Goal: Task Accomplishment & Management: Manage account settings

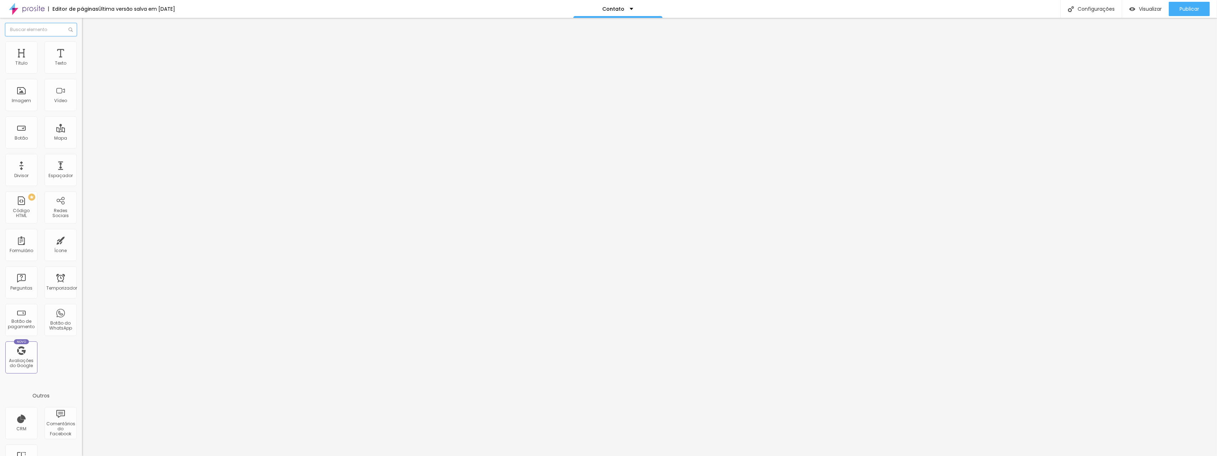
click at [42, 30] on input "text" at bounding box center [40, 29] width 71 height 13
type input "contat"
click at [88, 49] on font "Estilo" at bounding box center [93, 46] width 11 height 6
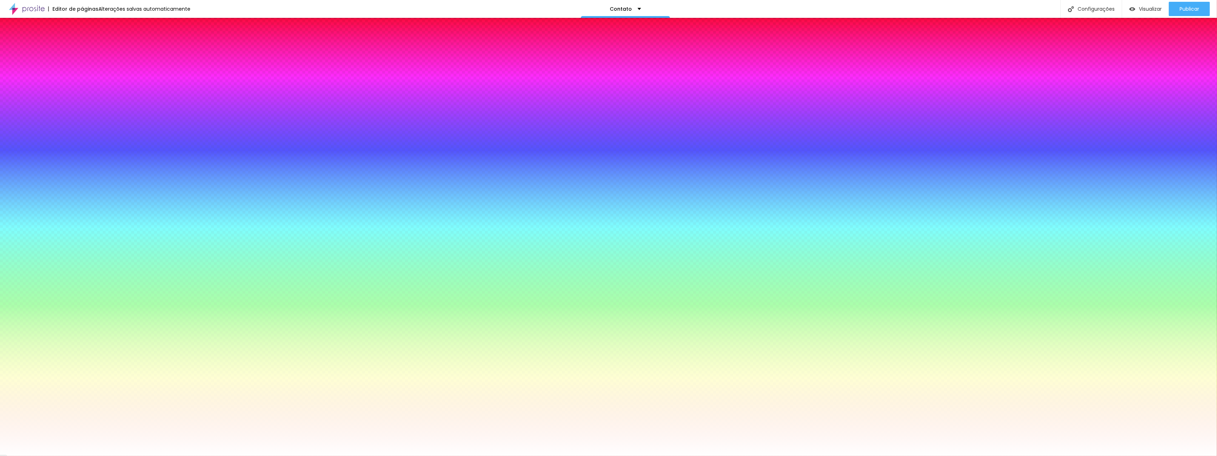
click at [85, 78] on icon "button" at bounding box center [87, 75] width 4 height 4
drag, startPoint x: 108, startPoint y: 187, endPoint x: 101, endPoint y: 191, distance: 8.1
click at [101, 191] on div at bounding box center [608, 228] width 1217 height 456
type input "#57546A"
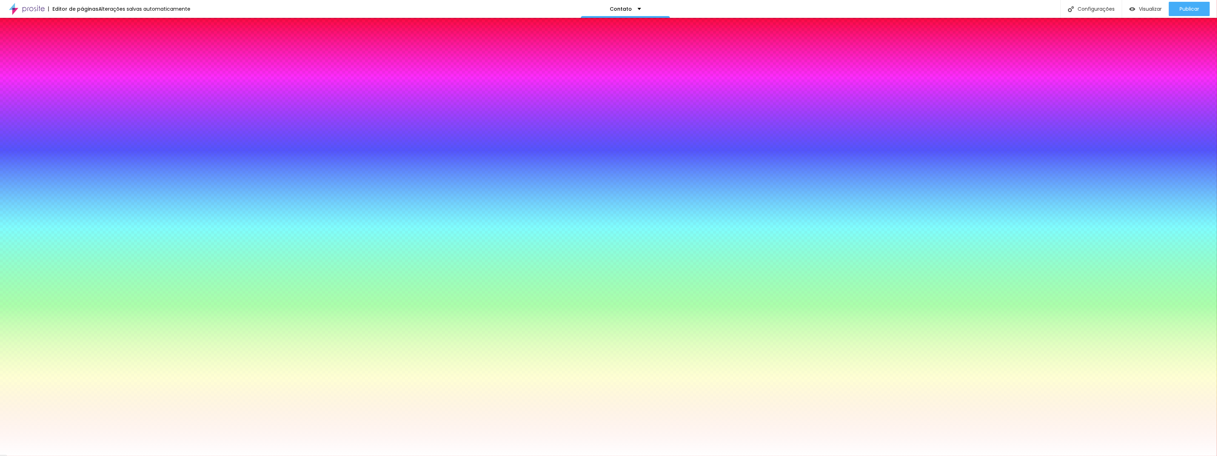
drag, startPoint x: 105, startPoint y: 192, endPoint x: 110, endPoint y: 205, distance: 14.2
click at [110, 205] on div at bounding box center [608, 228] width 1217 height 456
click at [63, 455] on div at bounding box center [608, 456] width 1217 height 0
click at [85, 70] on icon "button" at bounding box center [87, 67] width 5 height 5
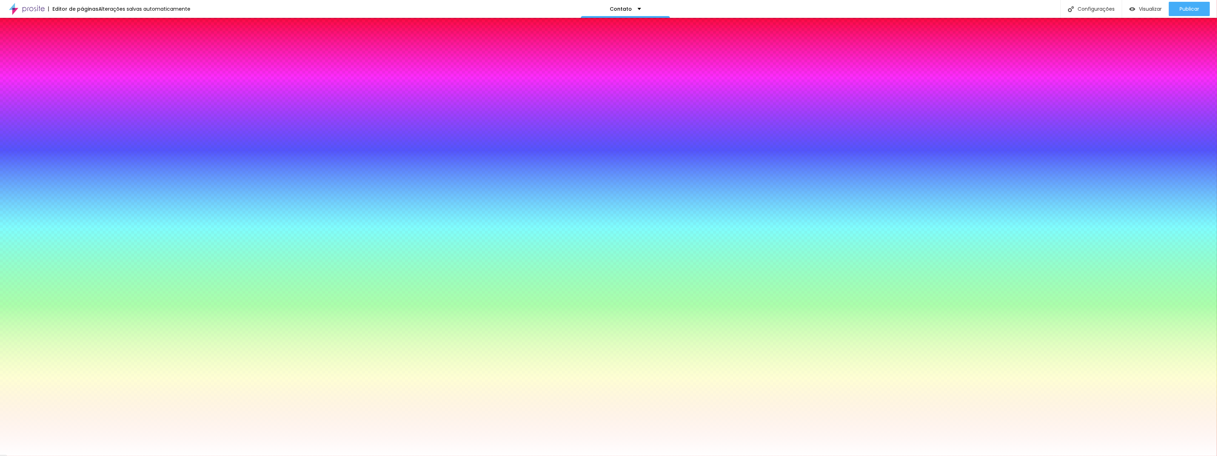
click at [82, 167] on button "button" at bounding box center [87, 163] width 10 height 7
click at [136, 276] on div at bounding box center [608, 228] width 1217 height 456
type input "#000000"
drag, startPoint x: 136, startPoint y: 276, endPoint x: 89, endPoint y: 326, distance: 68.4
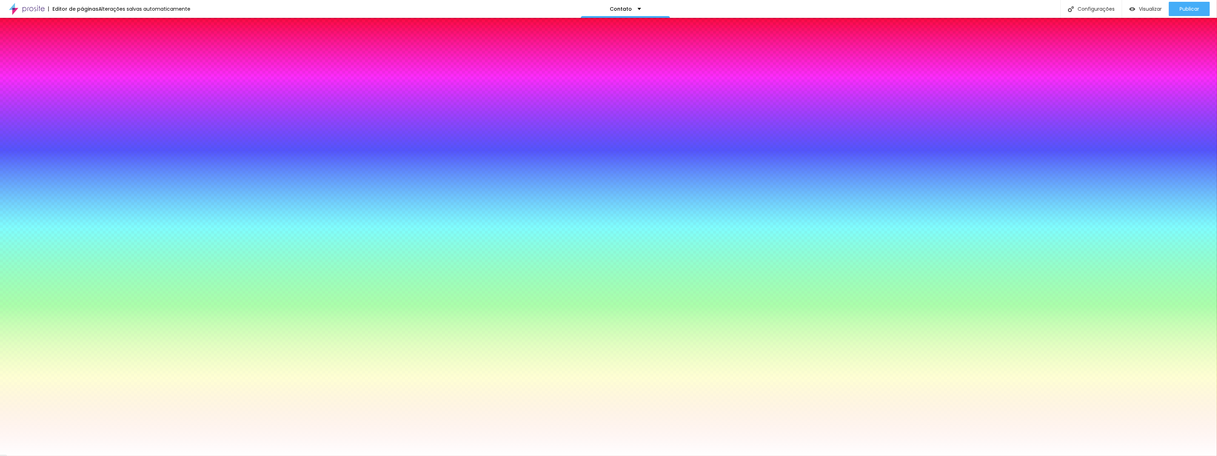
click at [90, 327] on body "Editor de páginas Alterações salvas automaticamente Contato Configurações Confi…" at bounding box center [608, 228] width 1217 height 456
click at [69, 455] on div at bounding box center [608, 456] width 1217 height 0
click at [82, 49] on img at bounding box center [85, 52] width 6 height 6
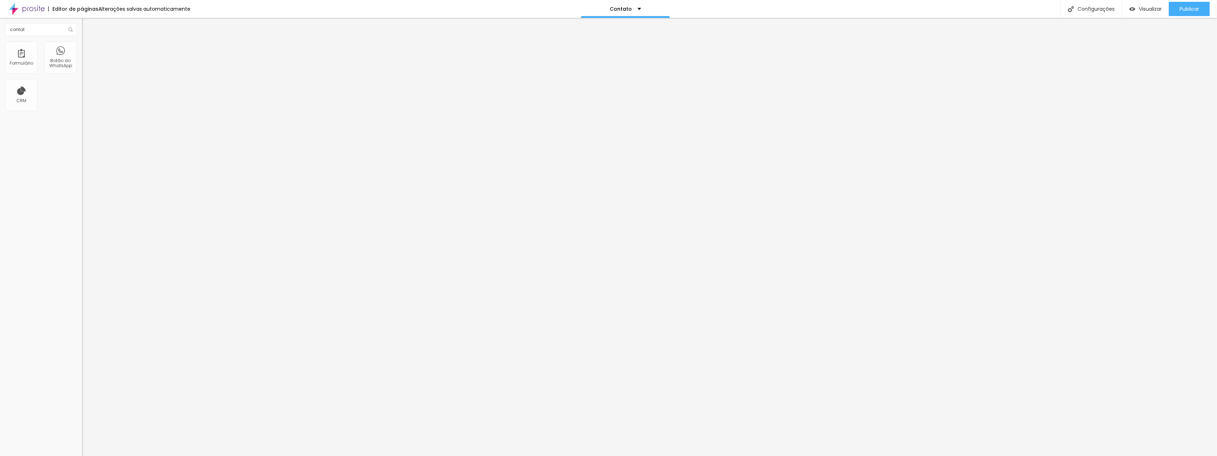
click at [82, 47] on li "Estilo" at bounding box center [123, 44] width 82 height 7
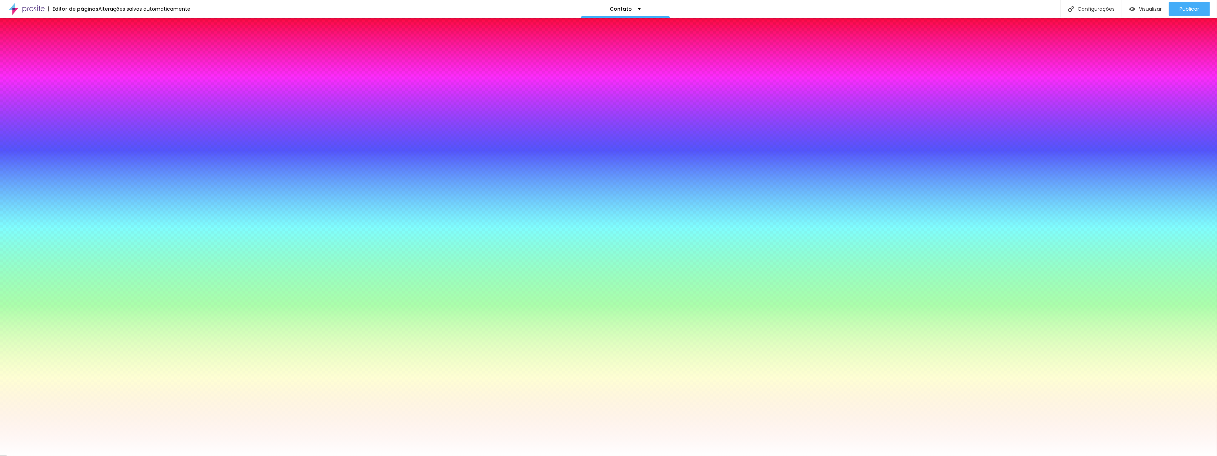
click at [86, 77] on icon "button" at bounding box center [87, 75] width 3 height 3
type input "#000000"
drag, startPoint x: 120, startPoint y: 200, endPoint x: 90, endPoint y: 251, distance: 59.2
click at [90, 251] on body "Editor de páginas Salvando... Contato Configurações Configurações da página Cli…" at bounding box center [608, 228] width 1217 height 456
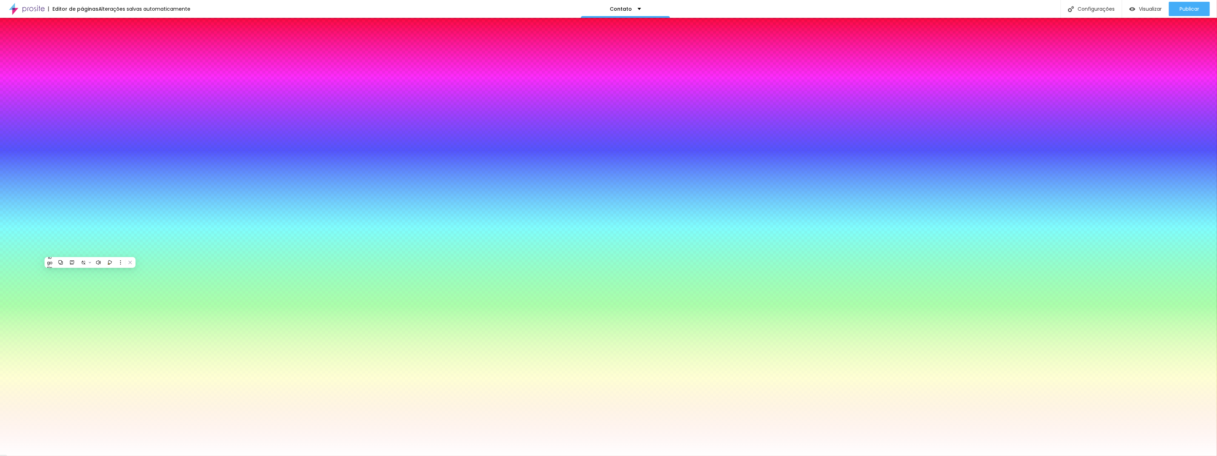
click at [46, 455] on div at bounding box center [608, 456] width 1217 height 0
click at [85, 97] on icon "button" at bounding box center [87, 95] width 4 height 4
click at [70, 455] on div at bounding box center [608, 456] width 1217 height 0
click at [82, 80] on button "button" at bounding box center [87, 75] width 10 height 7
click at [72, 455] on div at bounding box center [608, 456] width 1217 height 0
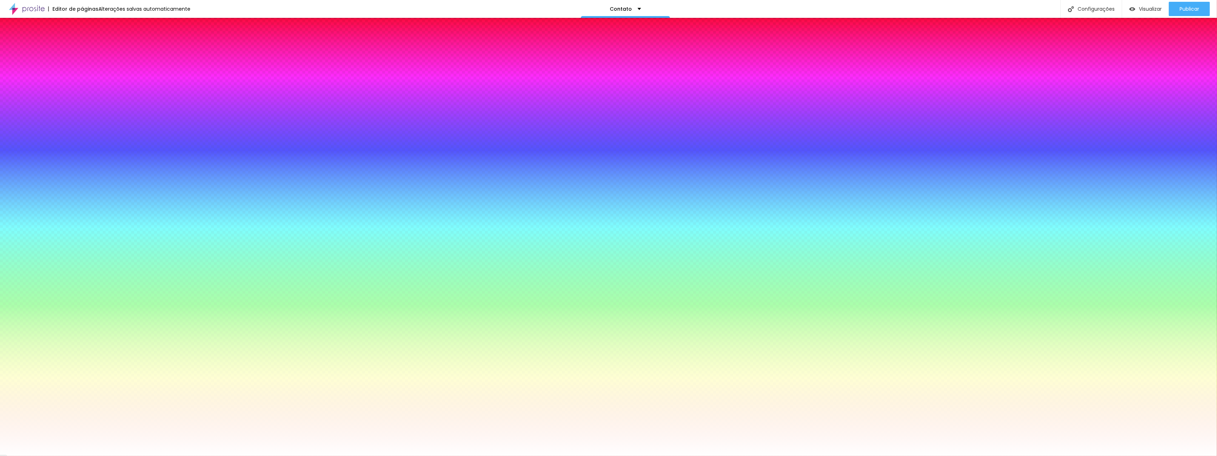
click at [85, 117] on icon "button" at bounding box center [87, 119] width 4 height 4
type input "#000000"
drag, startPoint x: 85, startPoint y: 222, endPoint x: 69, endPoint y: 228, distance: 17.8
click at [69, 228] on body "Editor de páginas Salvando... Contato Configurações Configurações da página Cli…" at bounding box center [608, 228] width 1217 height 456
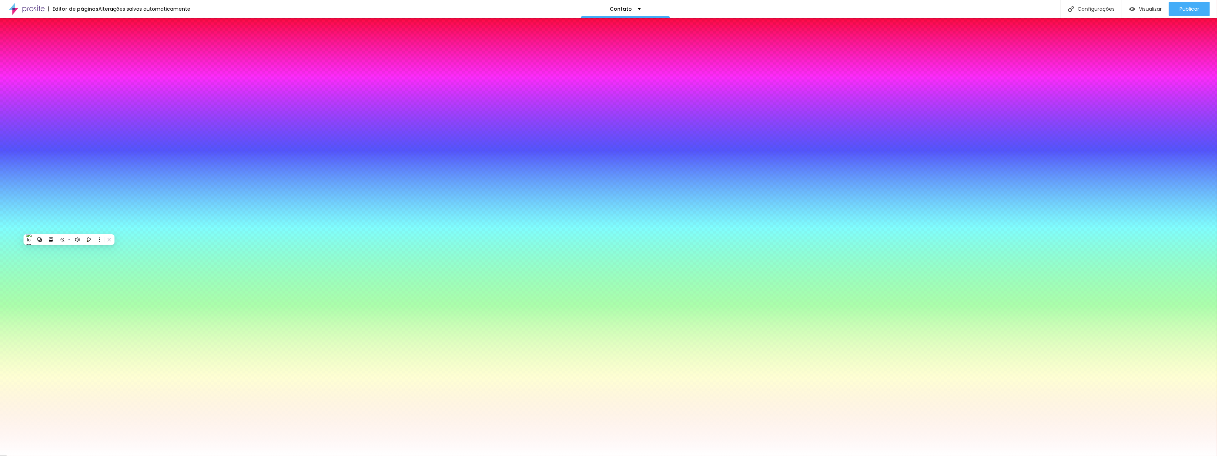
click at [36, 455] on div at bounding box center [608, 456] width 1217 height 0
click at [82, 141] on div at bounding box center [123, 141] width 82 height 0
type input "#FFFFFF"
drag, startPoint x: 29, startPoint y: 208, endPoint x: 8, endPoint y: 155, distance: 57.2
click at [82, 148] on div "Cor de fundo Voltar ao padrão #FFFFFF" at bounding box center [123, 138] width 82 height 20
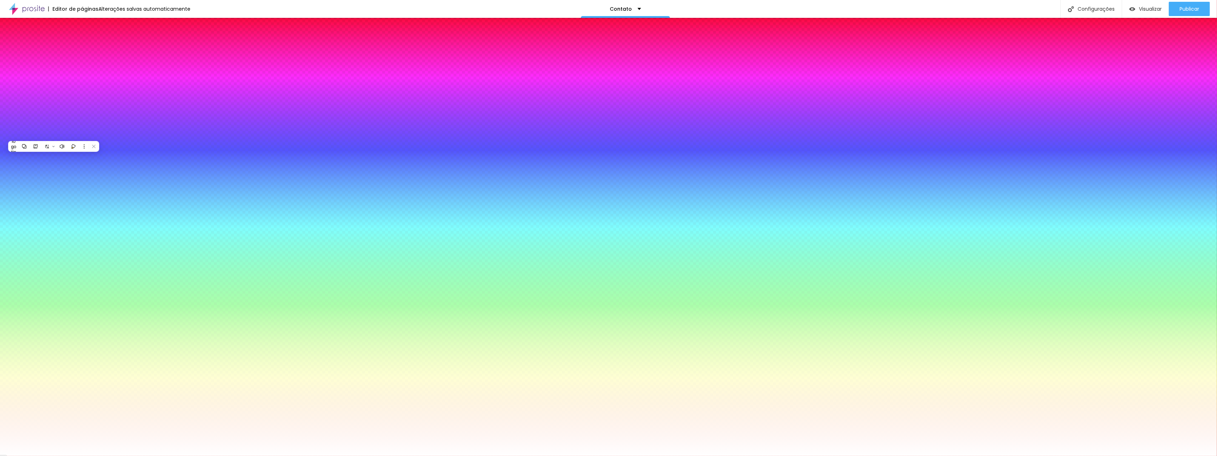
click at [82, 128] on div "Campos" at bounding box center [123, 126] width 82 height 4
click at [85, 165] on icon "button" at bounding box center [87, 163] width 4 height 4
click at [32, 455] on div at bounding box center [608, 456] width 1217 height 0
click at [82, 186] on button "button" at bounding box center [87, 183] width 10 height 7
click at [32, 455] on div at bounding box center [608, 456] width 1217 height 0
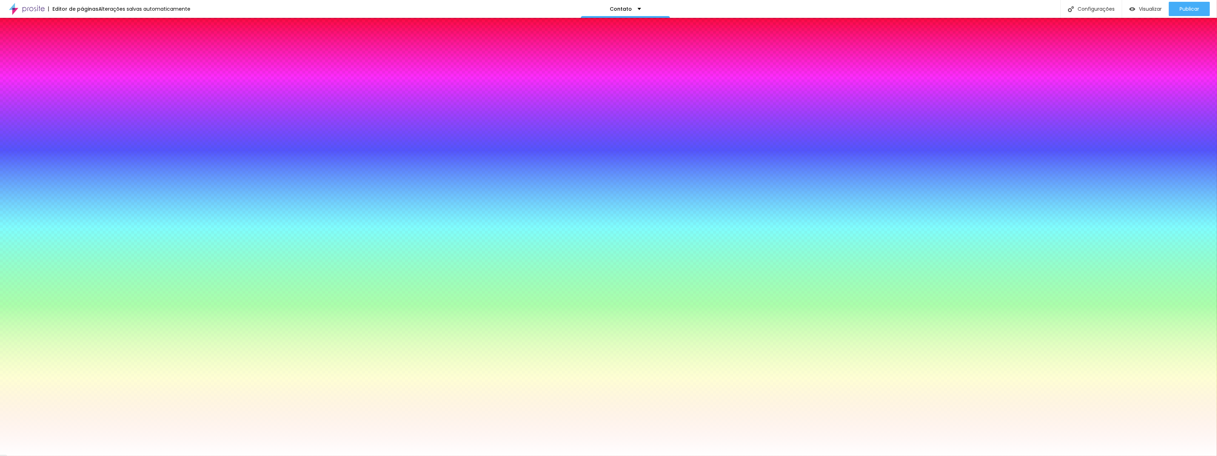
click at [85, 233] on icon "button" at bounding box center [87, 231] width 4 height 4
type input "#000000"
drag, startPoint x: 99, startPoint y: 357, endPoint x: 113, endPoint y: 356, distance: 13.6
click at [96, 385] on body "Editor de páginas Alterações salvas automaticamente Contato Configurações Confi…" at bounding box center [608, 228] width 1217 height 456
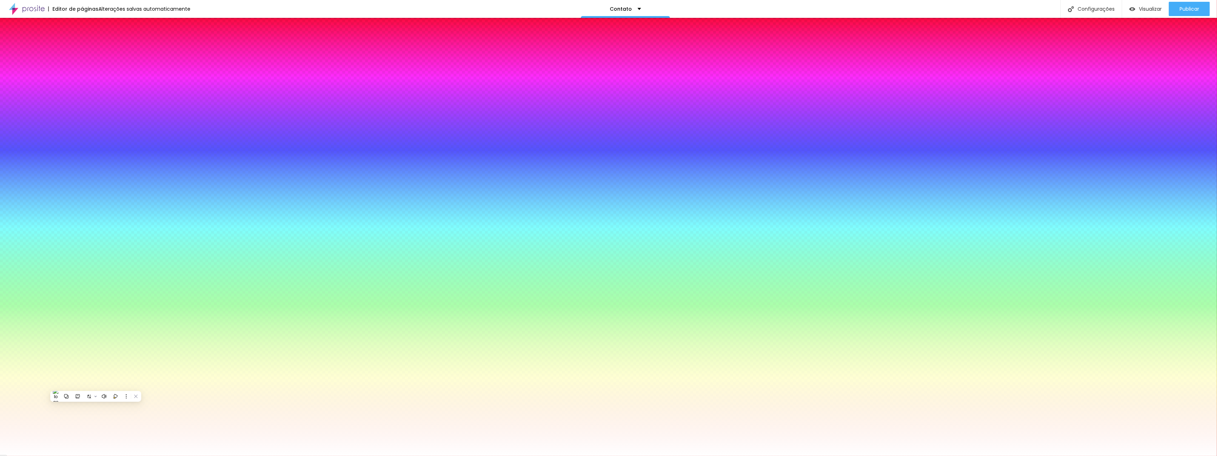
click at [107, 455] on div at bounding box center [608, 456] width 1217 height 0
click at [88, 42] on font "Conteúdo" at bounding box center [99, 39] width 22 height 6
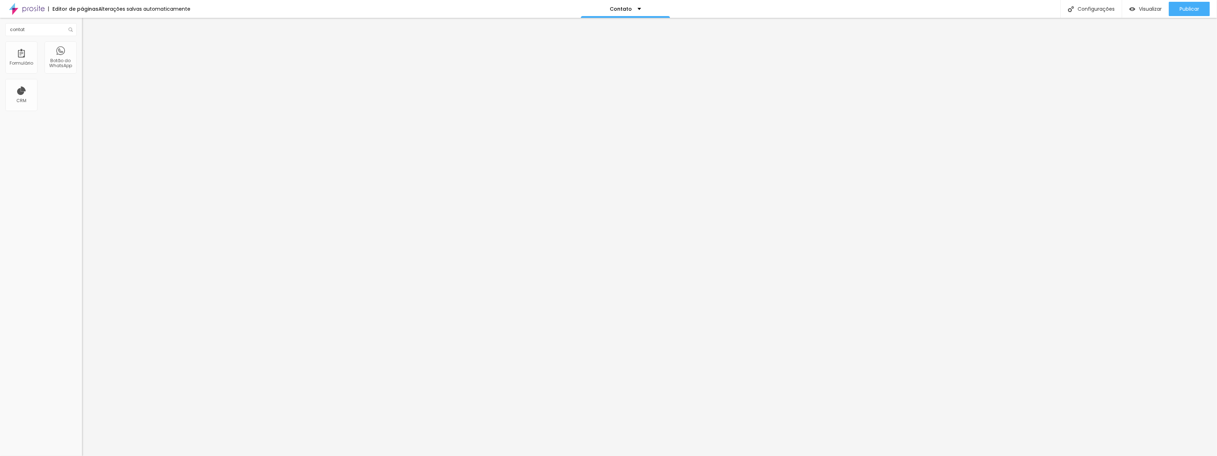
click at [87, 70] on div "Contato" at bounding box center [123, 66] width 73 height 6
click at [41, 32] on input "contat" at bounding box center [40, 29] width 71 height 13
type input "conta"
click at [88, 49] on font "Estilo" at bounding box center [93, 46] width 11 height 6
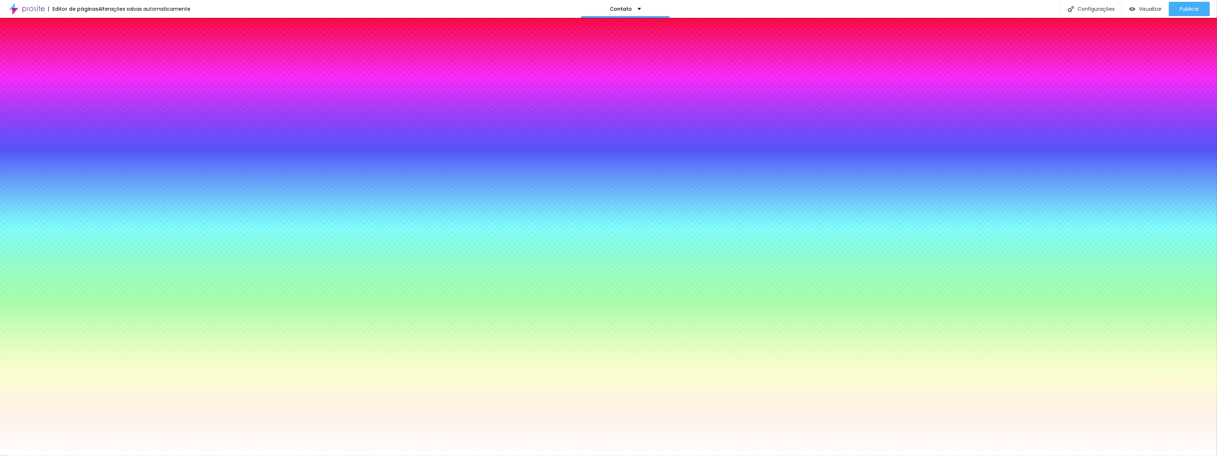
click at [85, 226] on icon "button" at bounding box center [87, 223] width 5 height 5
click at [85, 202] on icon "button" at bounding box center [87, 199] width 5 height 5
click at [85, 178] on icon "button" at bounding box center [87, 175] width 5 height 5
click at [85, 158] on icon "button" at bounding box center [87, 155] width 5 height 5
click at [82, 141] on div at bounding box center [123, 141] width 82 height 0
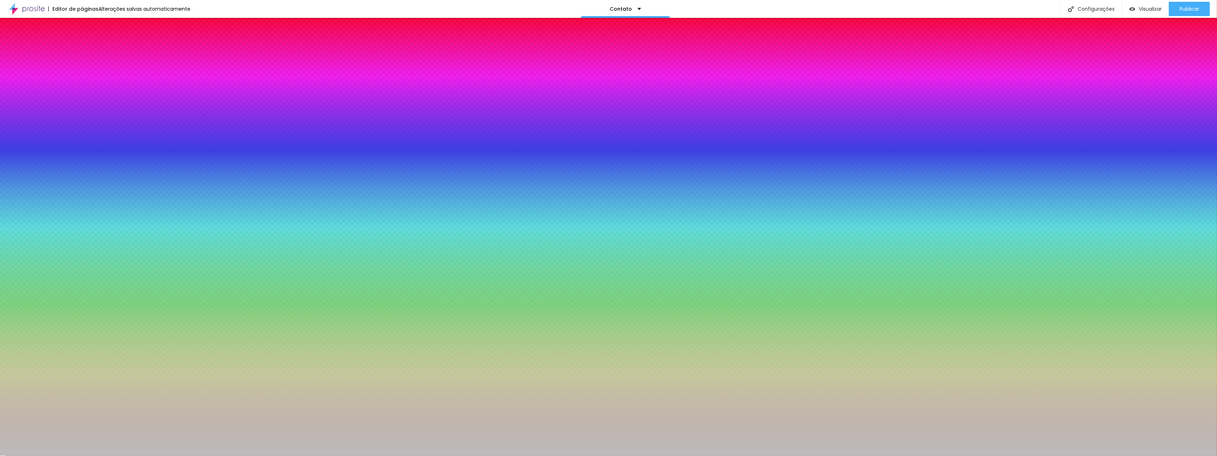
type input "#C3C3C3"
drag, startPoint x: 37, startPoint y: 188, endPoint x: 11, endPoint y: 174, distance: 30.2
click at [11, 174] on div at bounding box center [608, 228] width 1217 height 456
click at [82, 119] on button "button" at bounding box center [87, 119] width 10 height 7
click at [75, 455] on div at bounding box center [608, 456] width 1217 height 0
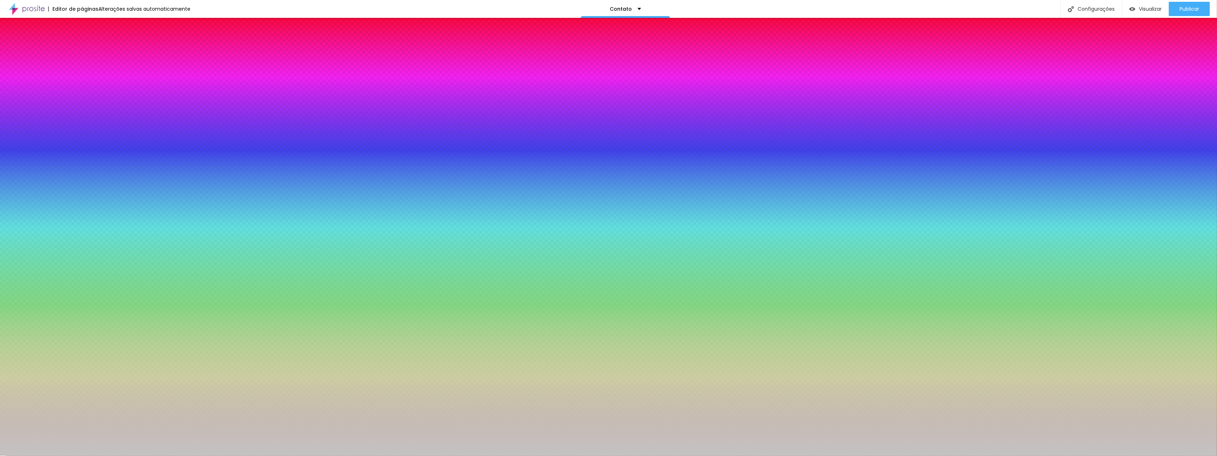
click at [85, 97] on icon "button" at bounding box center [87, 95] width 4 height 4
click at [71, 455] on div at bounding box center [608, 456] width 1217 height 0
click at [85, 97] on icon "button" at bounding box center [87, 95] width 4 height 4
type input "1"
drag, startPoint x: 80, startPoint y: 146, endPoint x: 92, endPoint y: 146, distance: 12.5
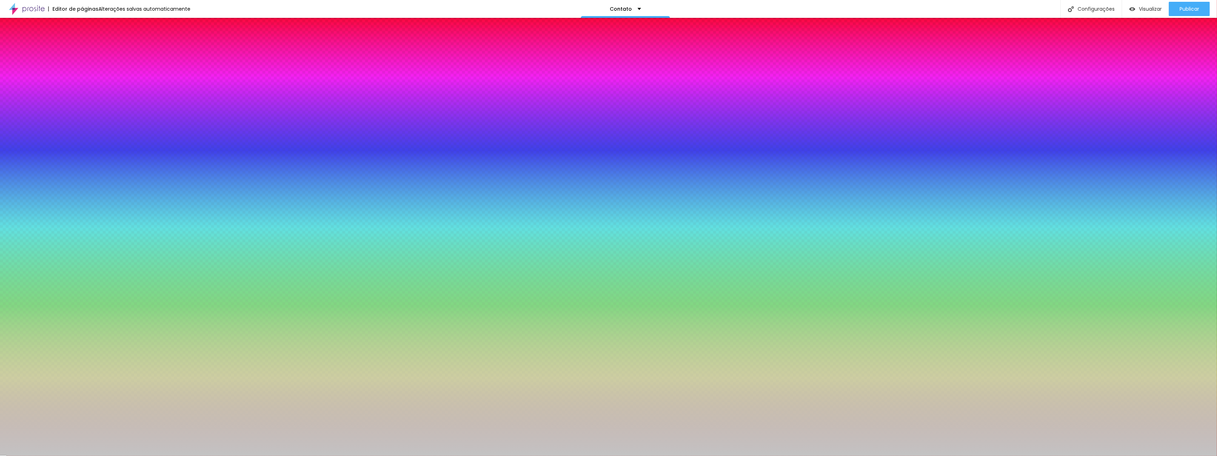
type input "1"
drag, startPoint x: 93, startPoint y: 146, endPoint x: 87, endPoint y: 147, distance: 6.5
type input "3"
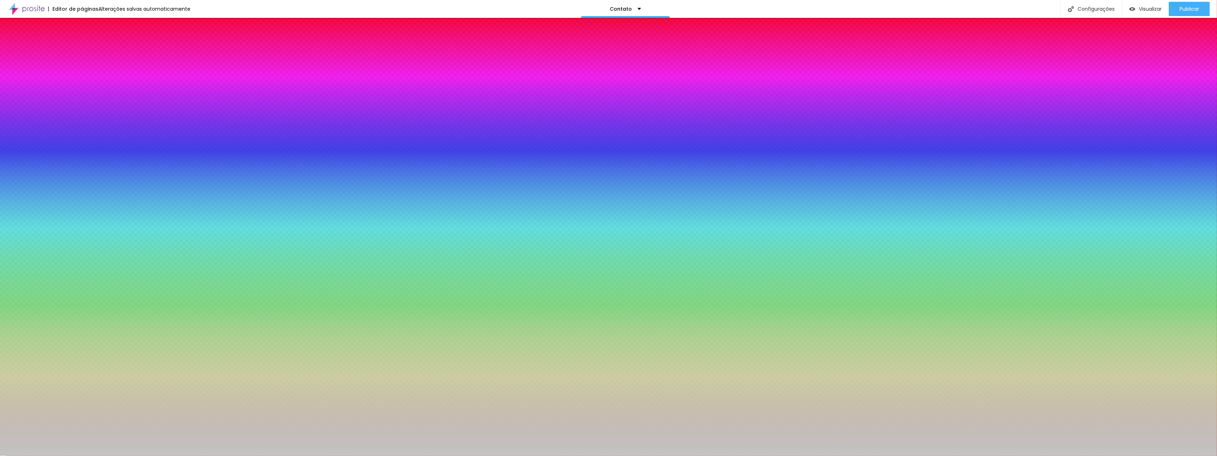
type input "3"
type input "4"
type input "3"
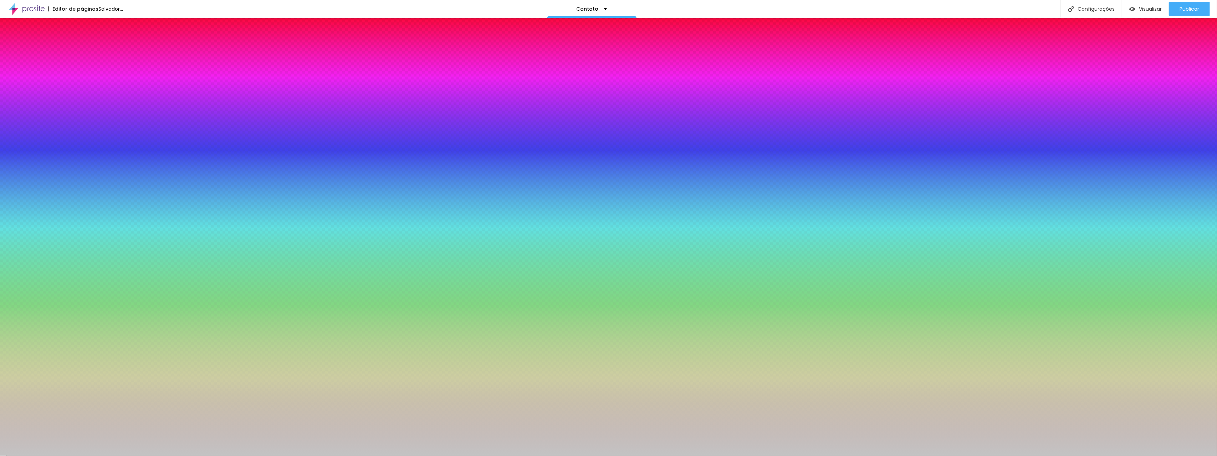
type input "3"
type input "2"
type input "1"
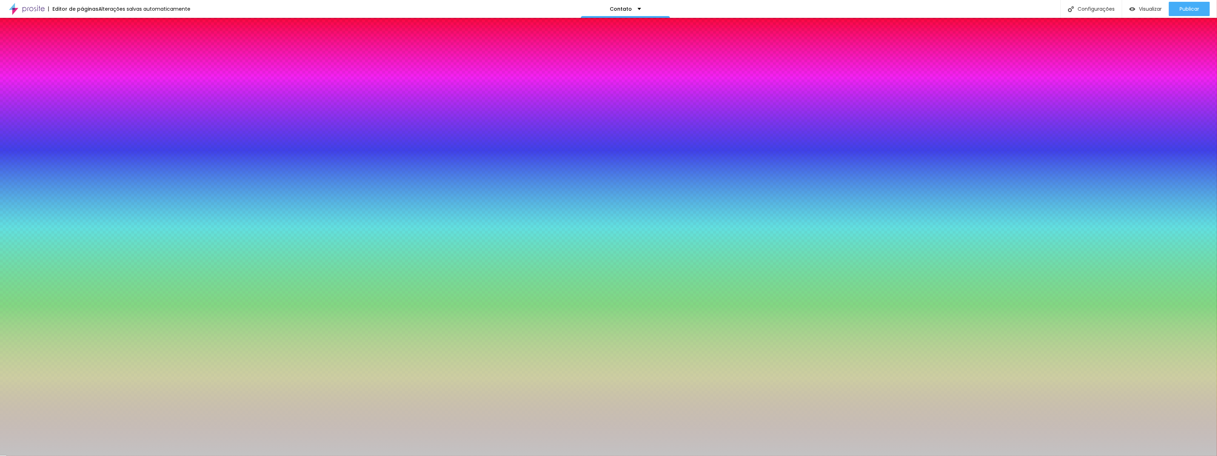
type input "0"
drag, startPoint x: 87, startPoint y: 127, endPoint x: 76, endPoint y: 127, distance: 10.4
type input "0"
type input "1"
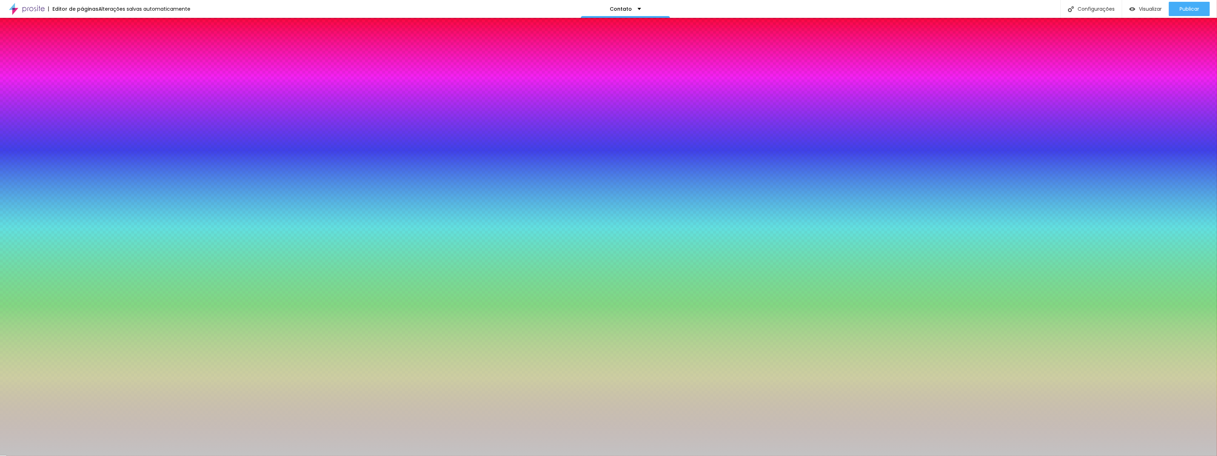
type input "1"
type input "2"
drag, startPoint x: 102, startPoint y: 148, endPoint x: 105, endPoint y: 148, distance: 3.6
type input "2"
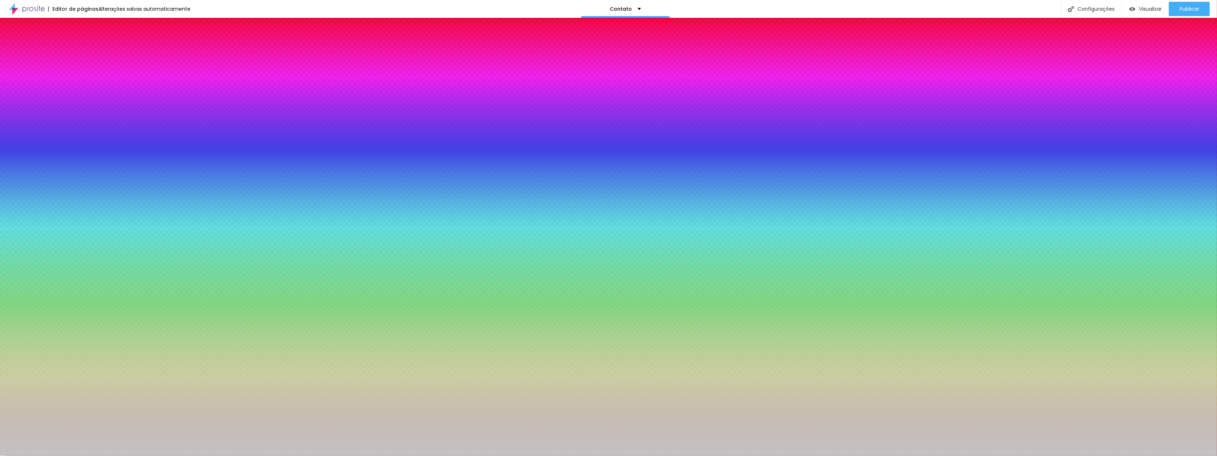
type input "1"
type input "0"
drag, startPoint x: 106, startPoint y: 148, endPoint x: 82, endPoint y: 148, distance: 24.3
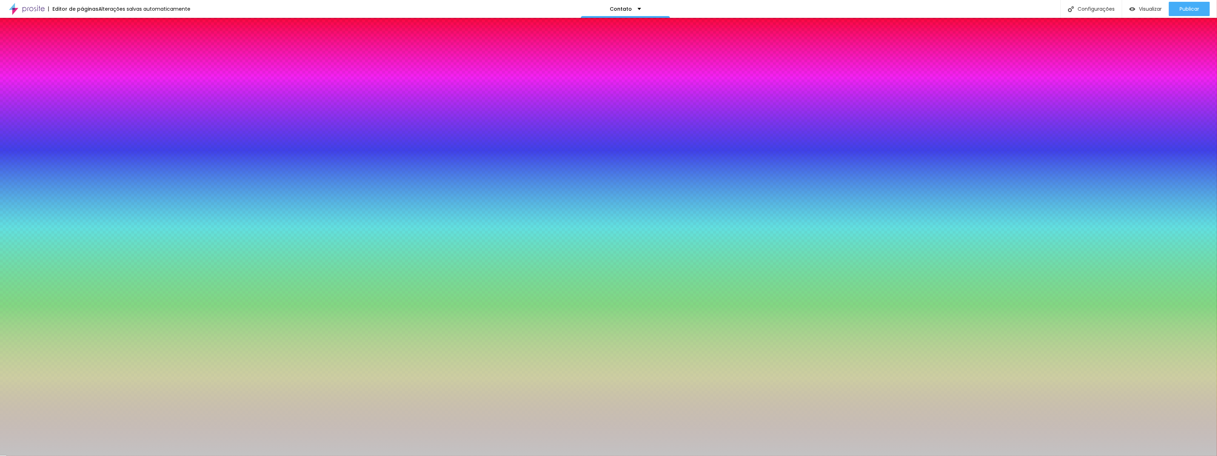
type input "0"
click at [73, 455] on div at bounding box center [608, 456] width 1217 height 0
click at [85, 78] on icon "button" at bounding box center [87, 75] width 4 height 4
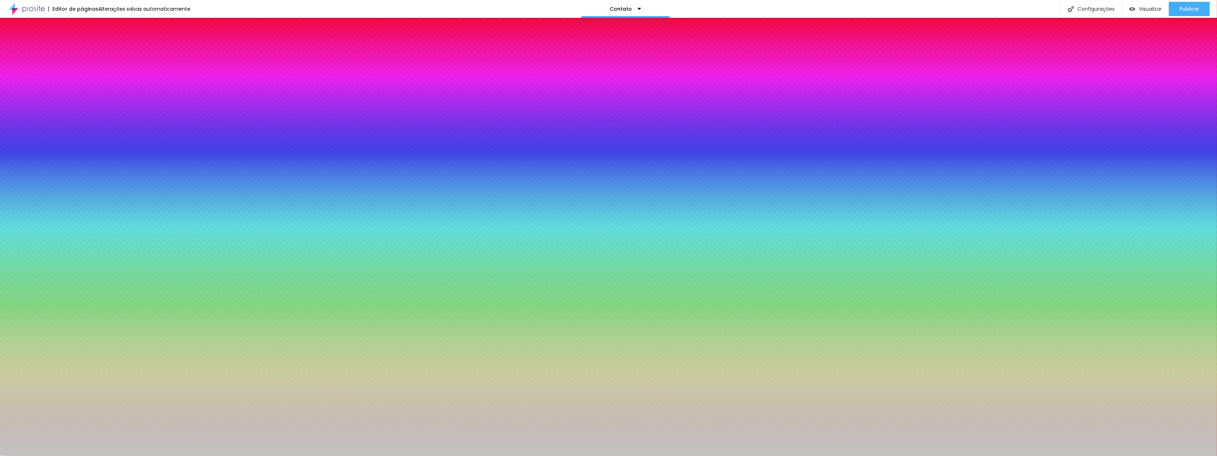
type input "#000000"
drag, startPoint x: 101, startPoint y: 214, endPoint x: 95, endPoint y: 233, distance: 20.4
click at [95, 233] on body "Editor de páginas Alterações salvas automaticamente Contato Configurações Confi…" at bounding box center [608, 228] width 1217 height 456
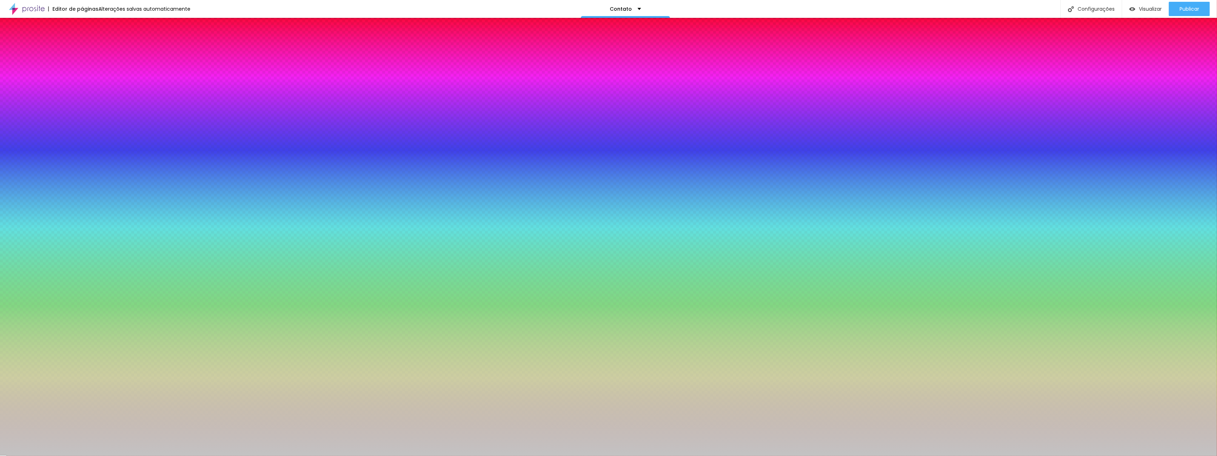
type input "0.6"
type input "0.7"
type input "0.8"
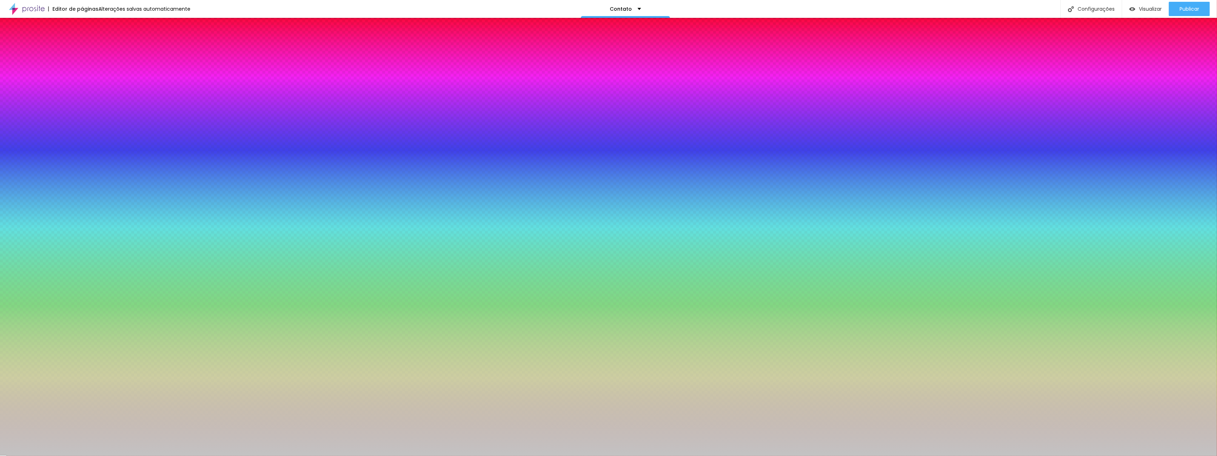
type input "0.8"
type input "0.9"
type input "1"
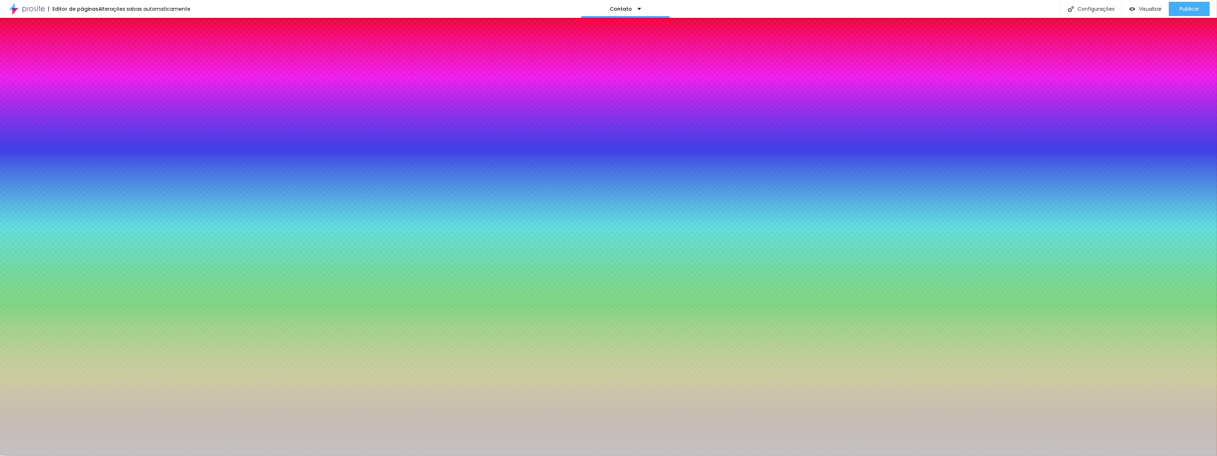
type input "1.2"
type input "1.5"
type input "1.7"
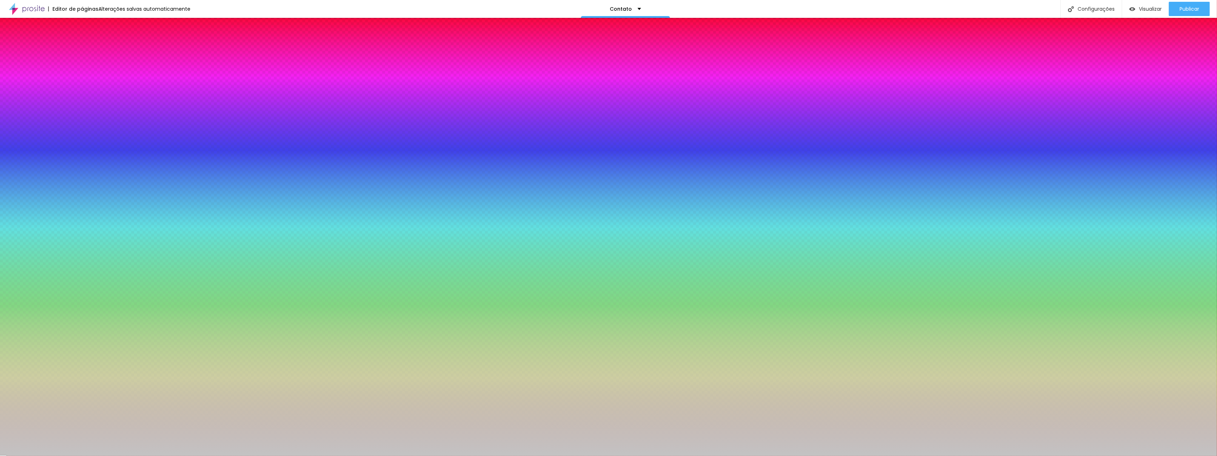
type input "1.7"
type input "1.8"
type input "1.7"
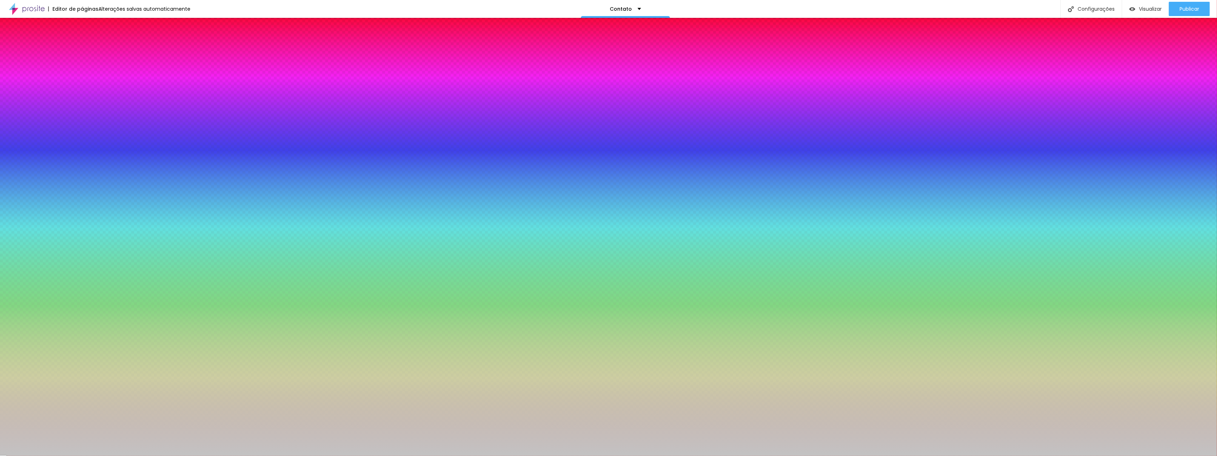
type input "1.5"
type input "1.3"
type input "1.2"
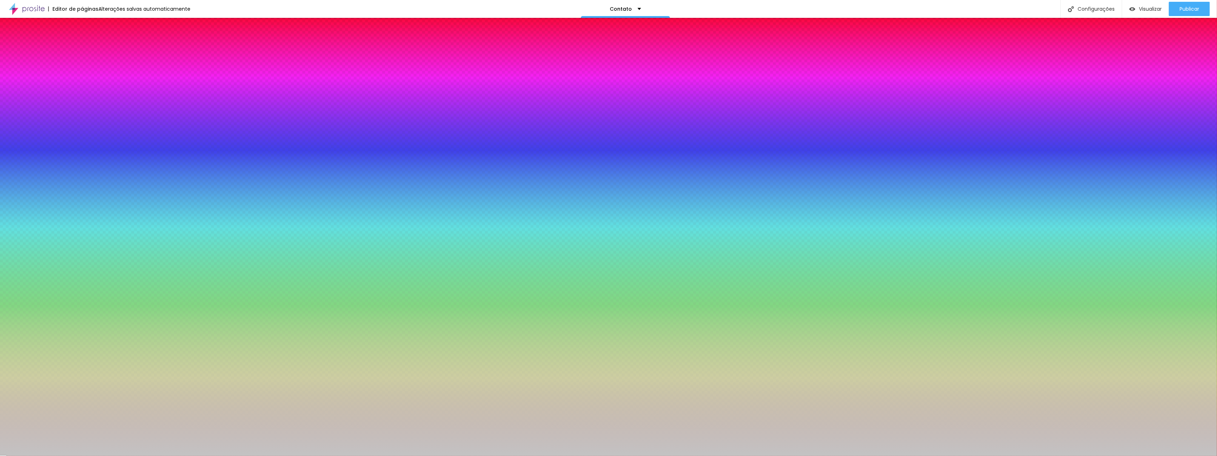
type input "1.2"
click at [20, 455] on div at bounding box center [608, 456] width 1217 height 0
click at [82, 235] on button "button" at bounding box center [87, 231] width 10 height 7
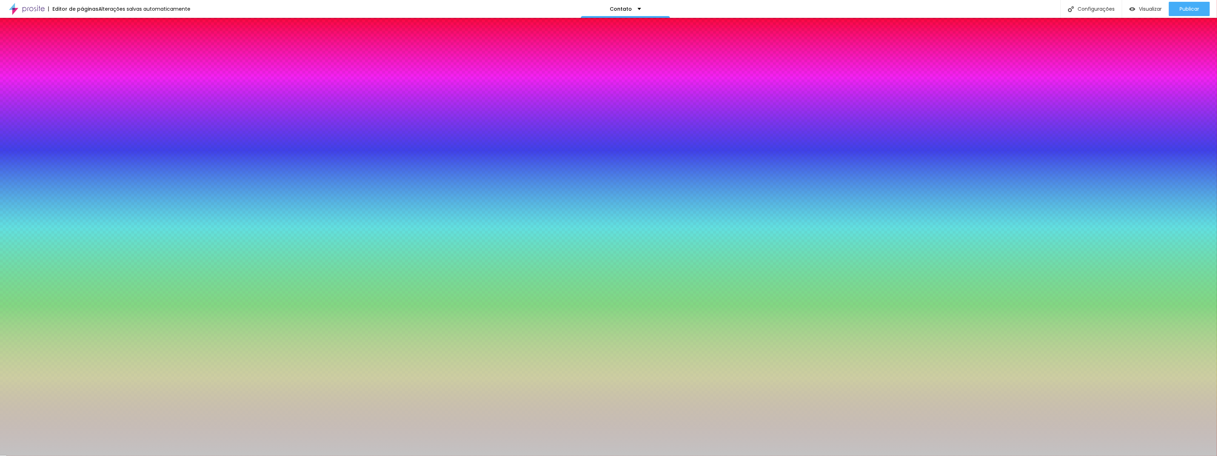
type input "#000000"
drag, startPoint x: 108, startPoint y: 349, endPoint x: 97, endPoint y: 397, distance: 49.3
click at [97, 397] on body "Editor de páginas Alterações salvas automaticamente Contato Configurações Confi…" at bounding box center [608, 228] width 1217 height 456
click at [123, 455] on div at bounding box center [608, 456] width 1217 height 0
